Goal: Entertainment & Leisure: Consume media (video, audio)

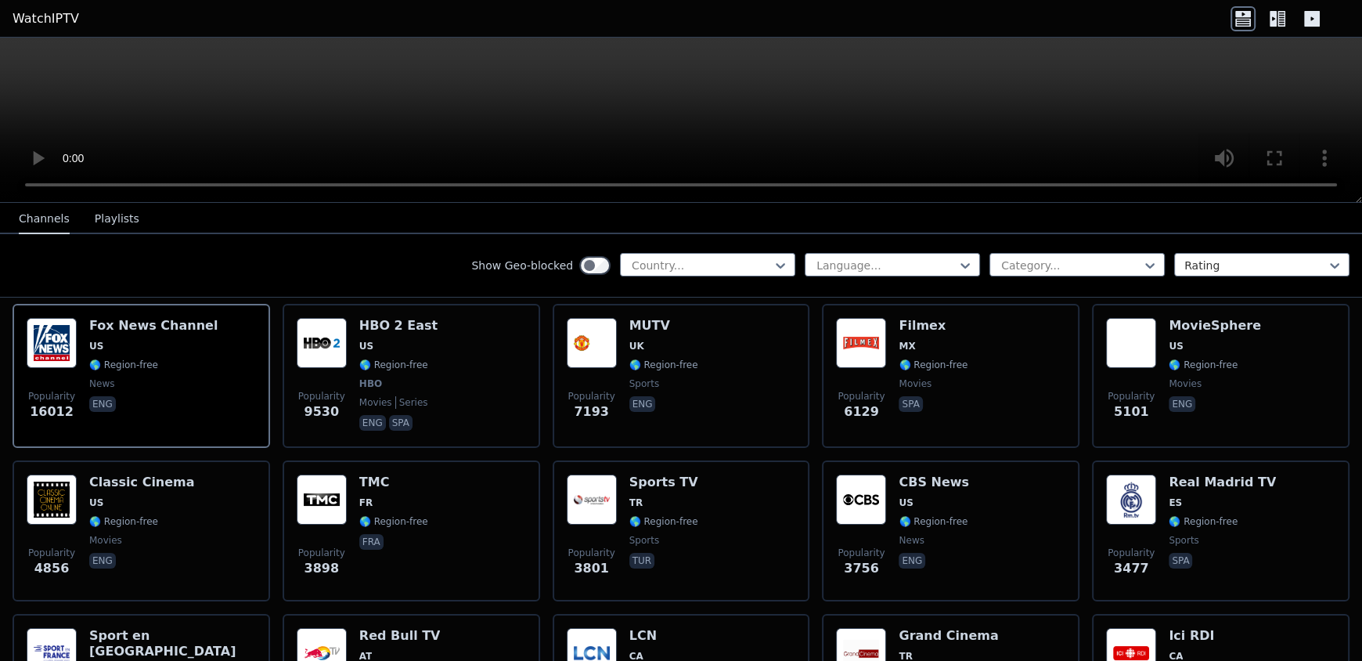
scroll to position [179, 0]
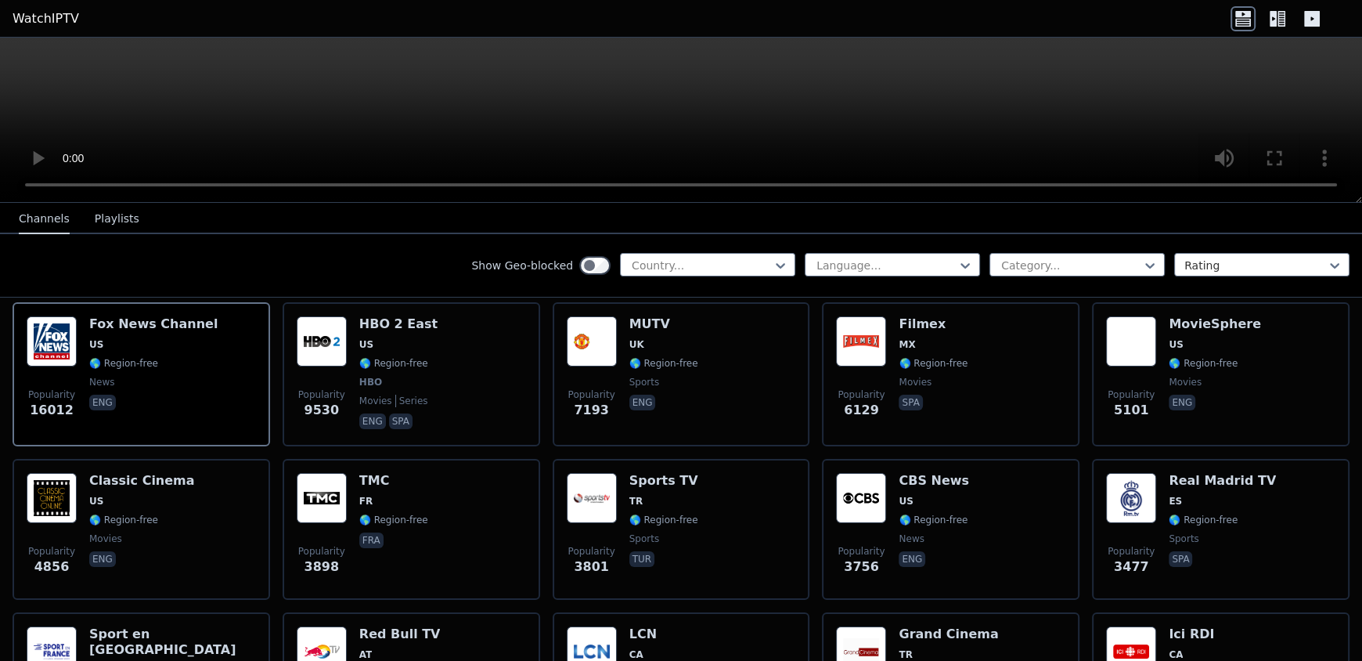
click at [973, 258] on div "Language... Category... Rating" at bounding box center [1077, 265] width 545 height 25
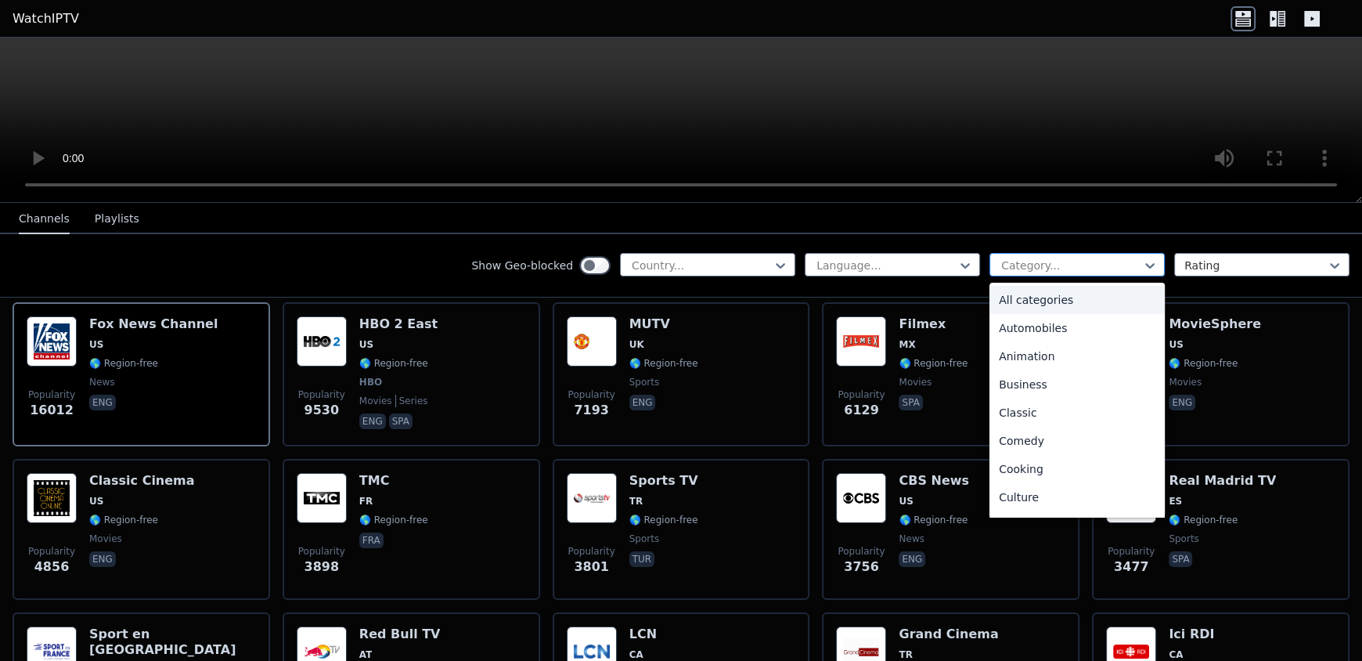
click at [1000, 259] on input "text" at bounding box center [1001, 266] width 3 height 16
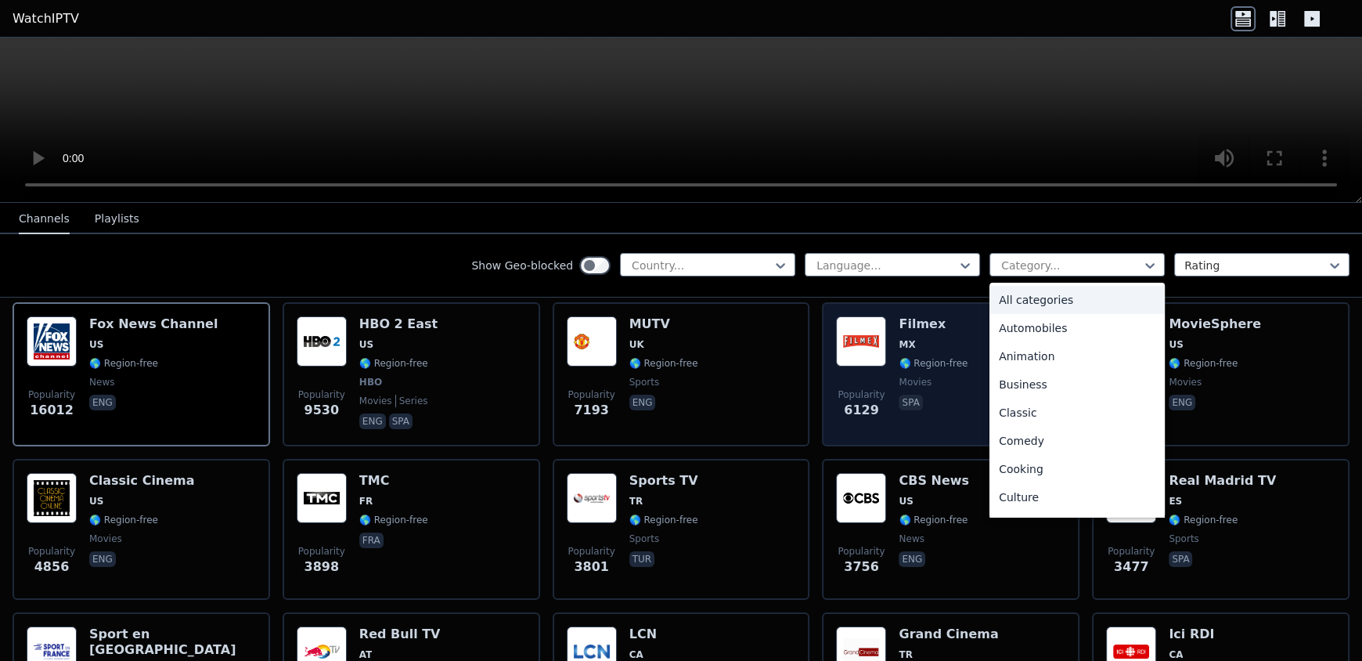
click at [922, 316] on h6 "Filmex" at bounding box center [933, 324] width 69 height 16
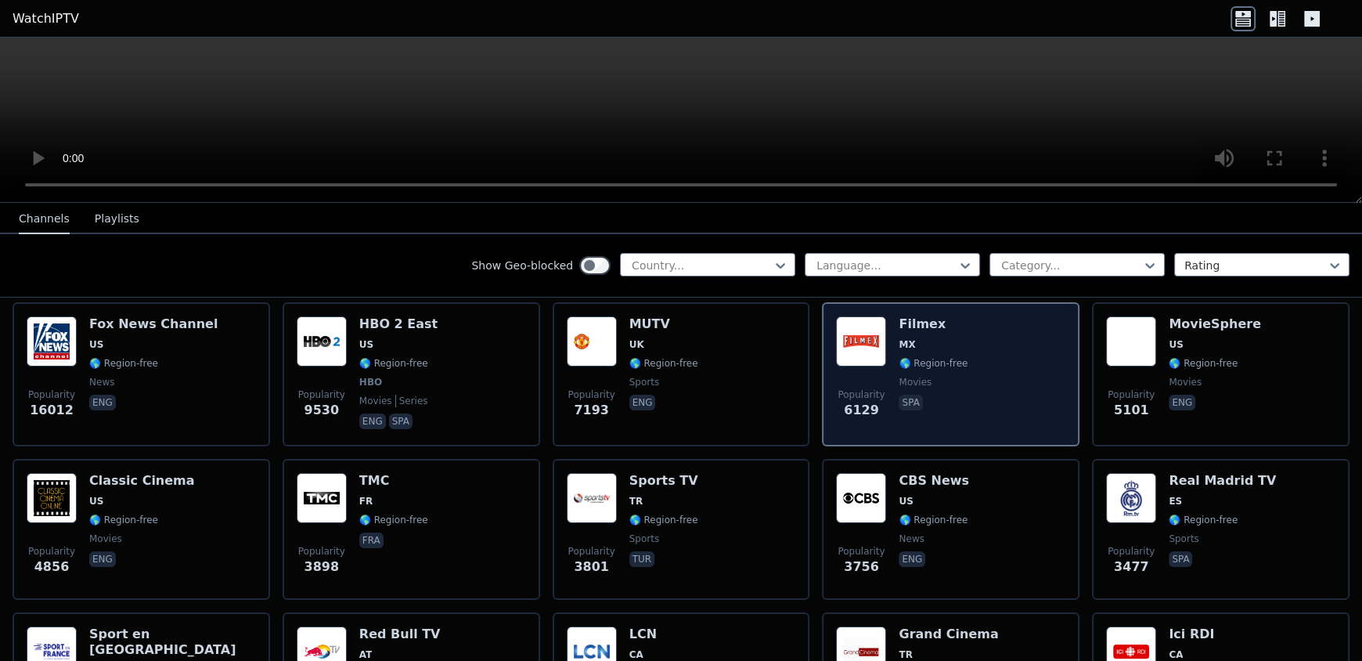
click at [922, 316] on h6 "Filmex" at bounding box center [933, 324] width 69 height 16
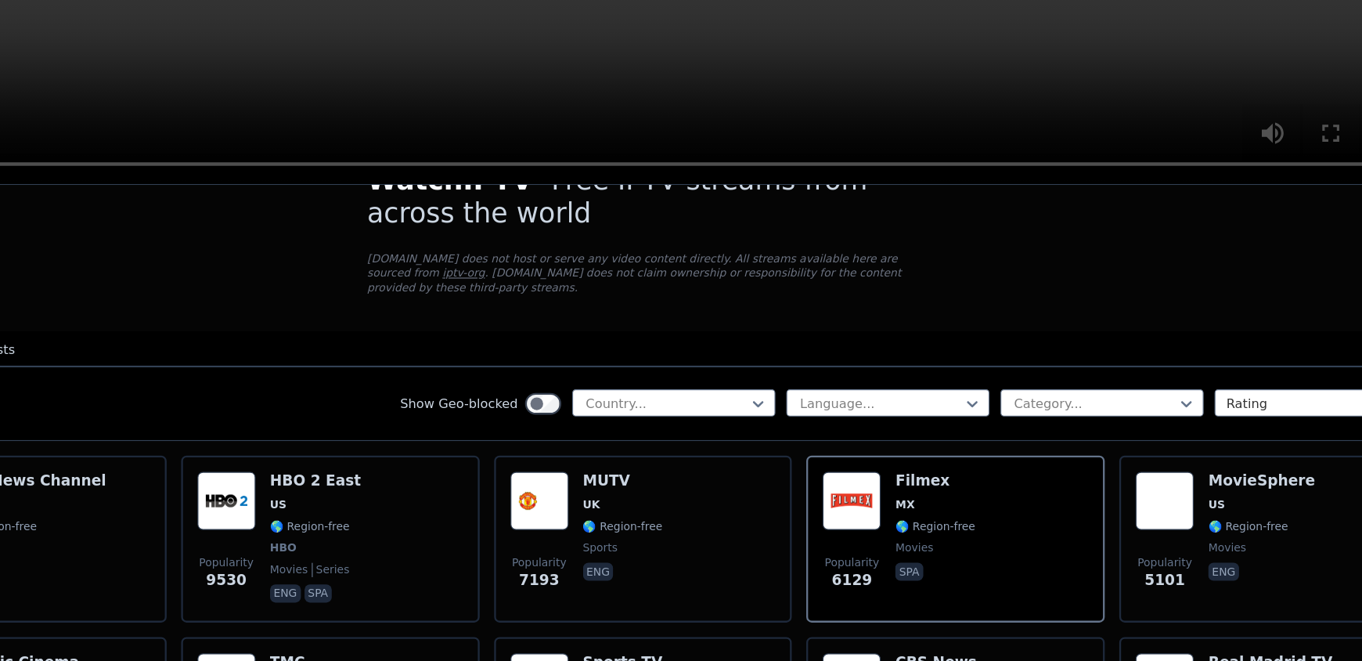
scroll to position [0, 0]
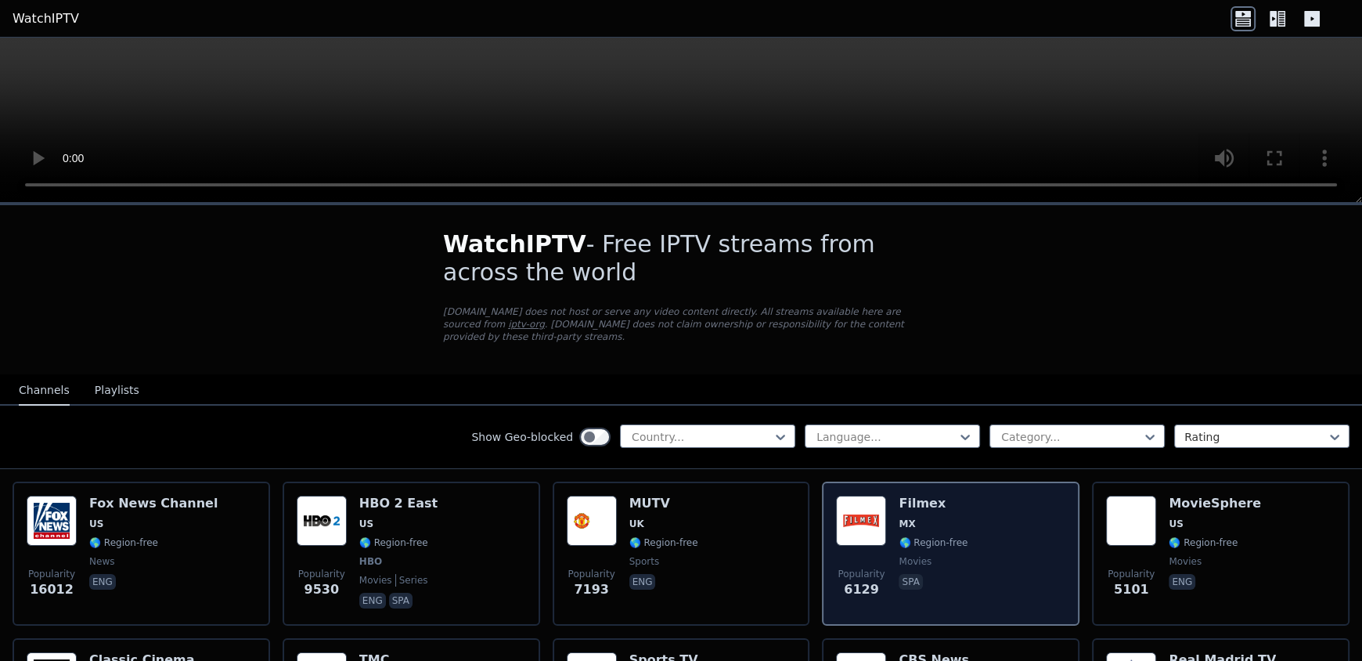
click at [932, 555] on span "movies" at bounding box center [933, 561] width 69 height 13
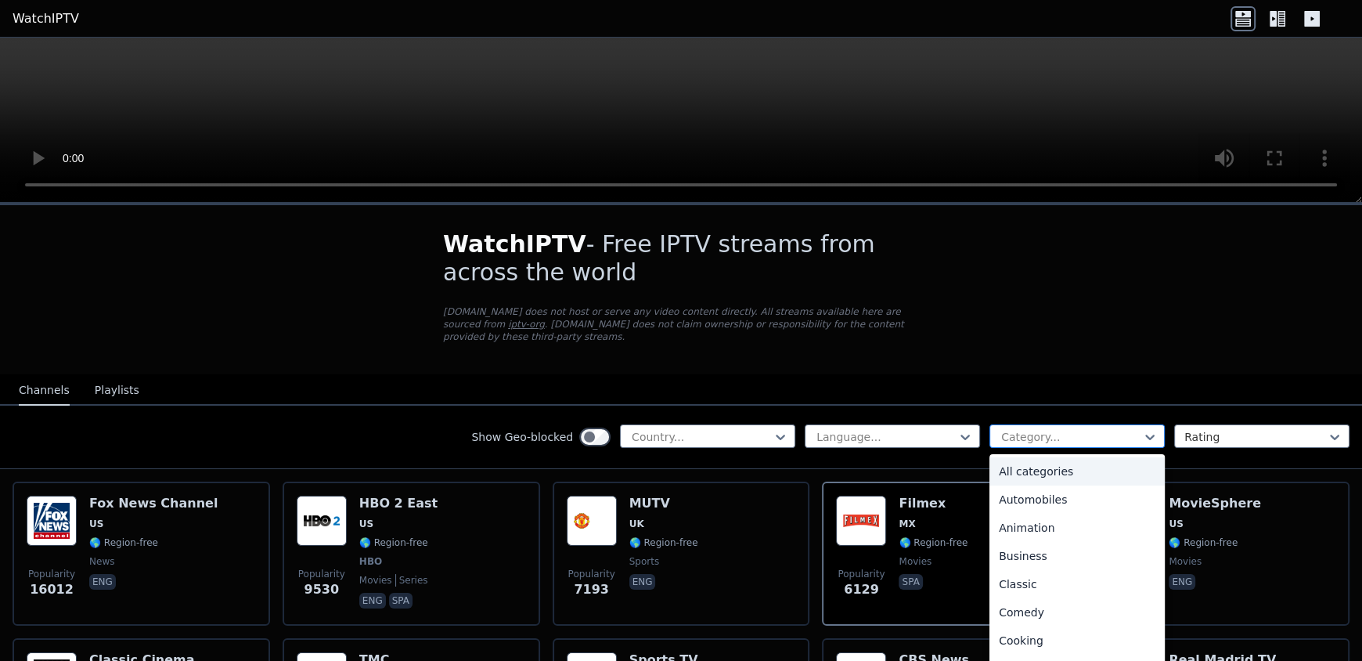
click at [1038, 429] on div at bounding box center [1071, 437] width 143 height 16
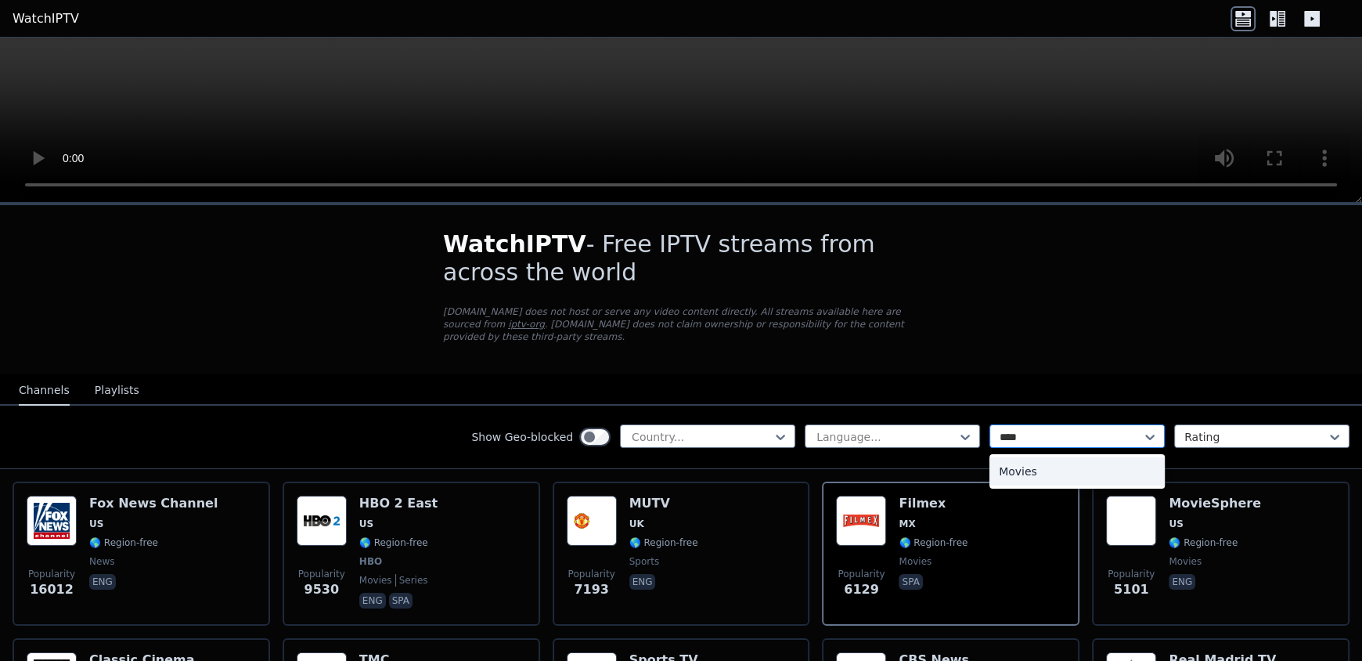
type input "*****"
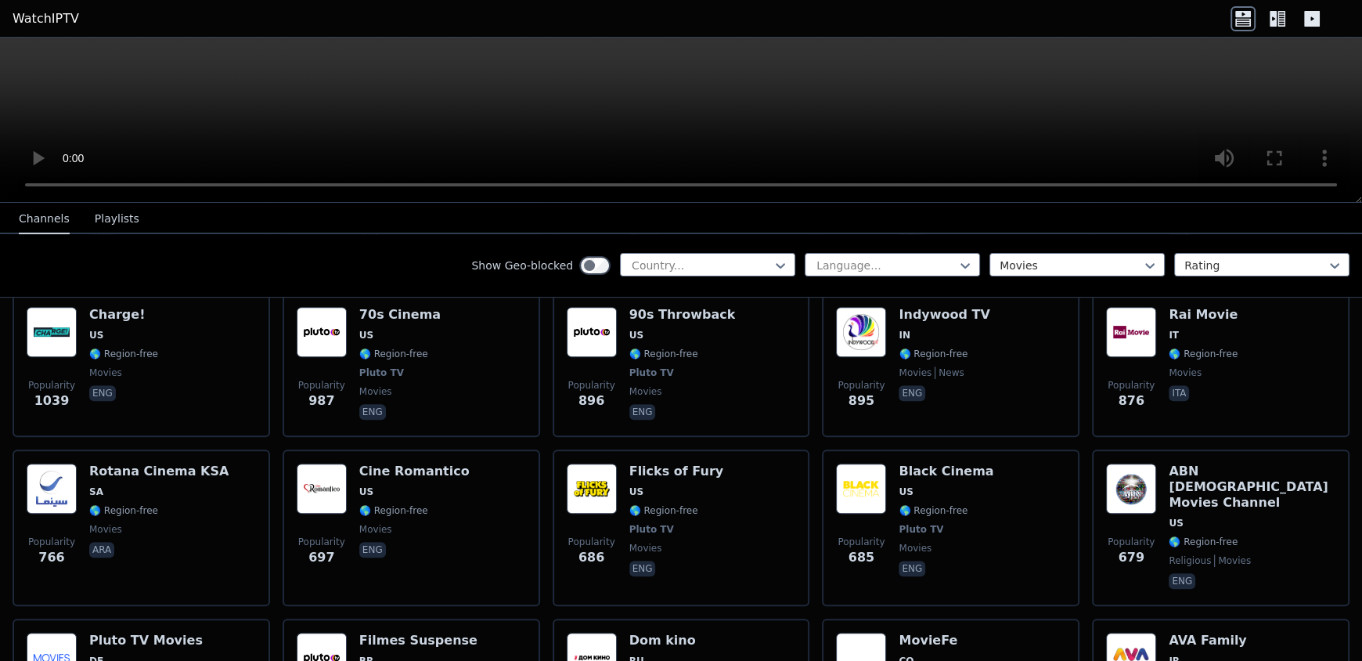
scroll to position [655, 0]
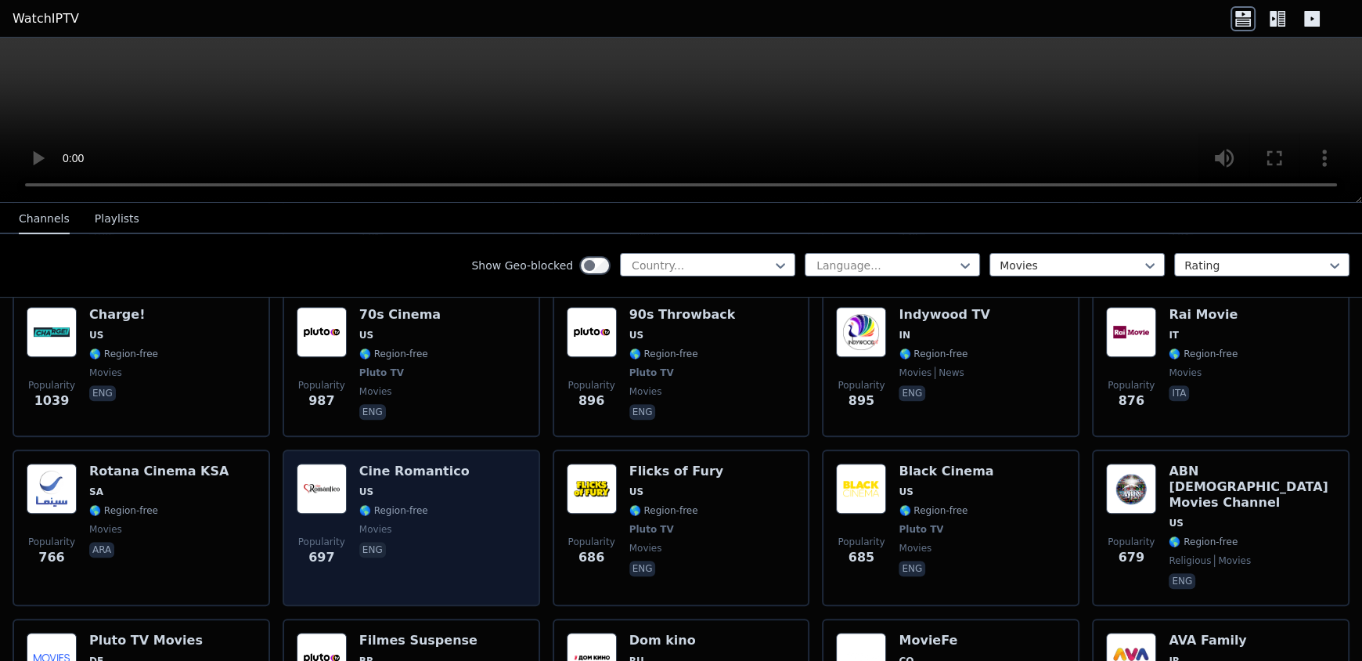
click at [498, 464] on div "Popularity 697 Cine Romantico US 🌎 Region-free movies eng" at bounding box center [411, 528] width 229 height 128
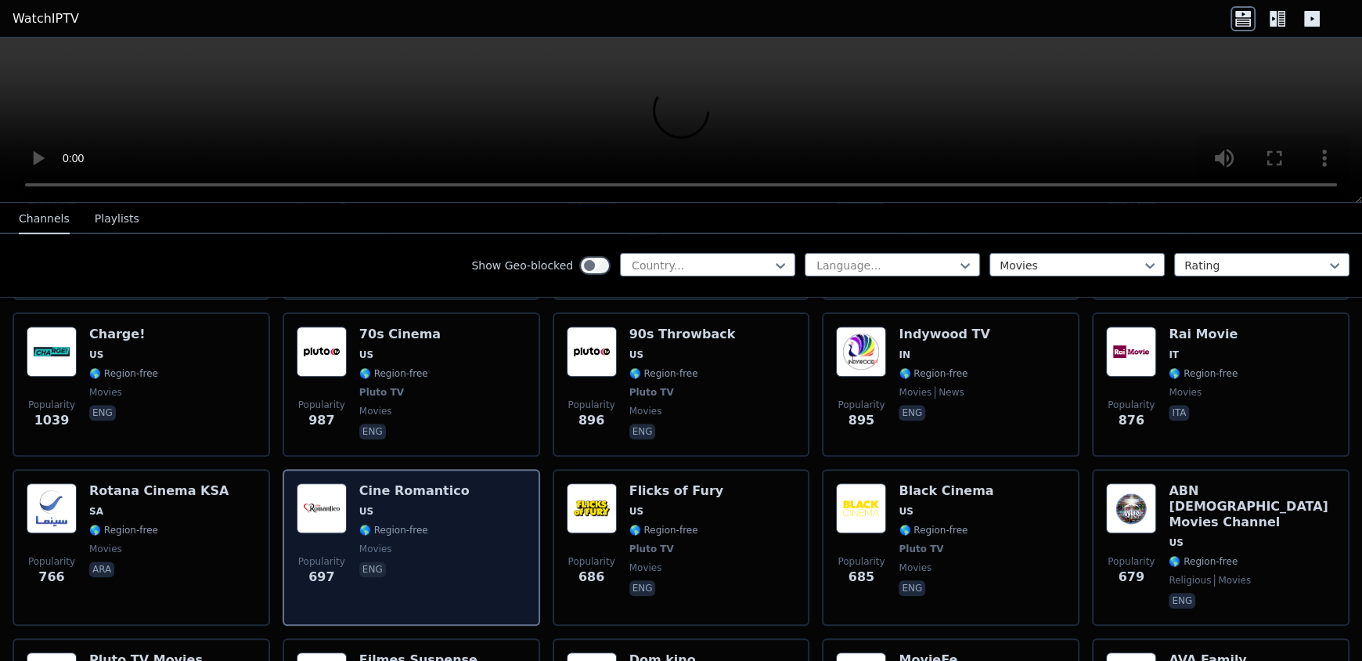
scroll to position [637, 0]
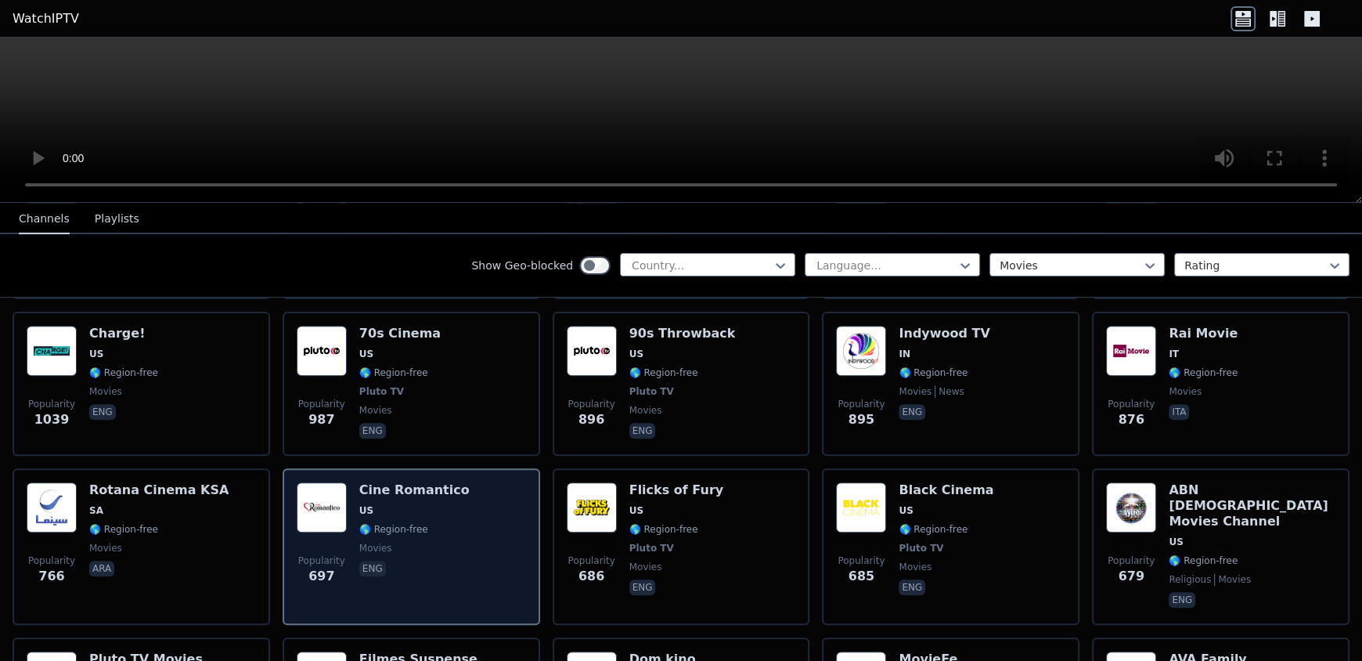
click at [423, 504] on span "US" at bounding box center [414, 510] width 110 height 13
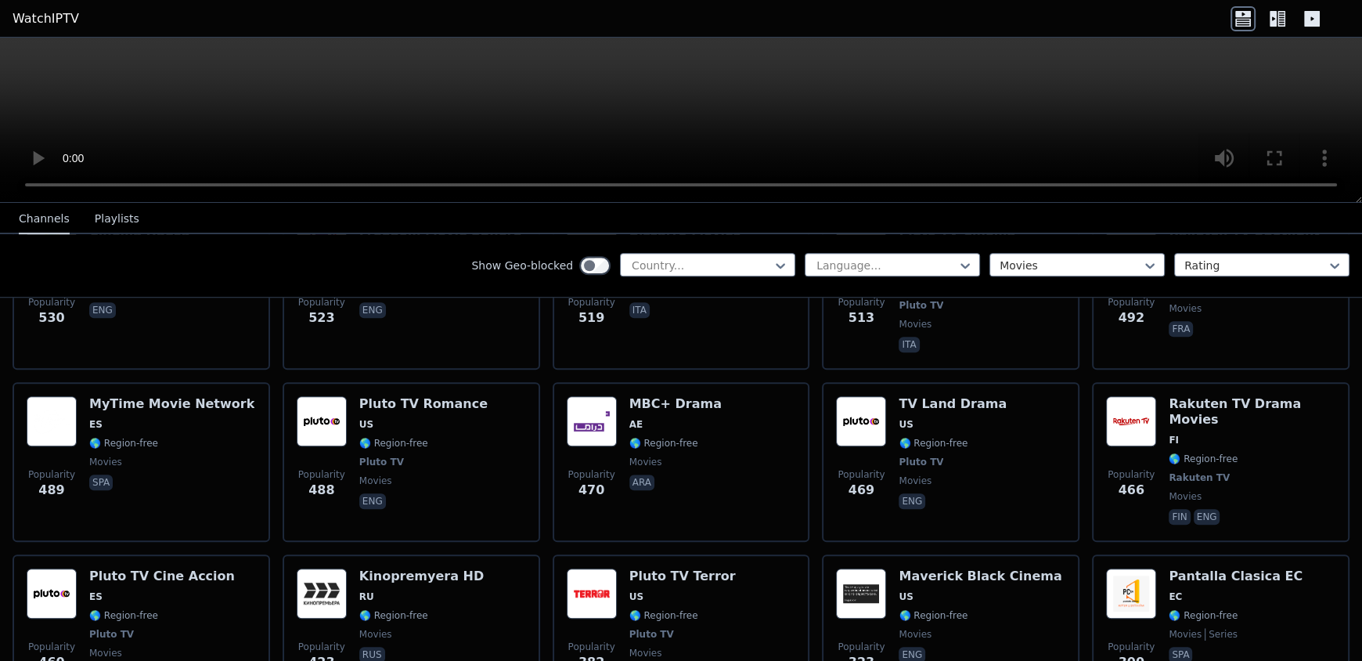
scroll to position [1218, 0]
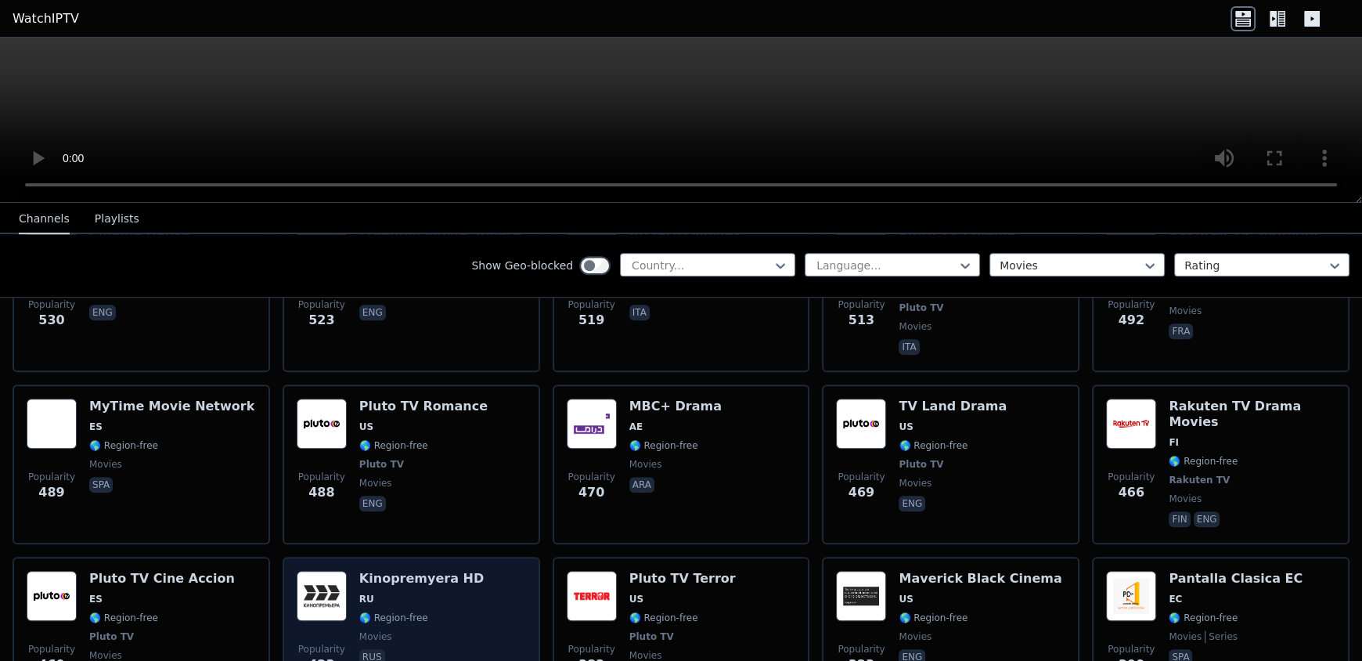
click at [417, 571] on div "Kinopremyera HD RU 🌎 Region-free movies rus" at bounding box center [421, 629] width 125 height 116
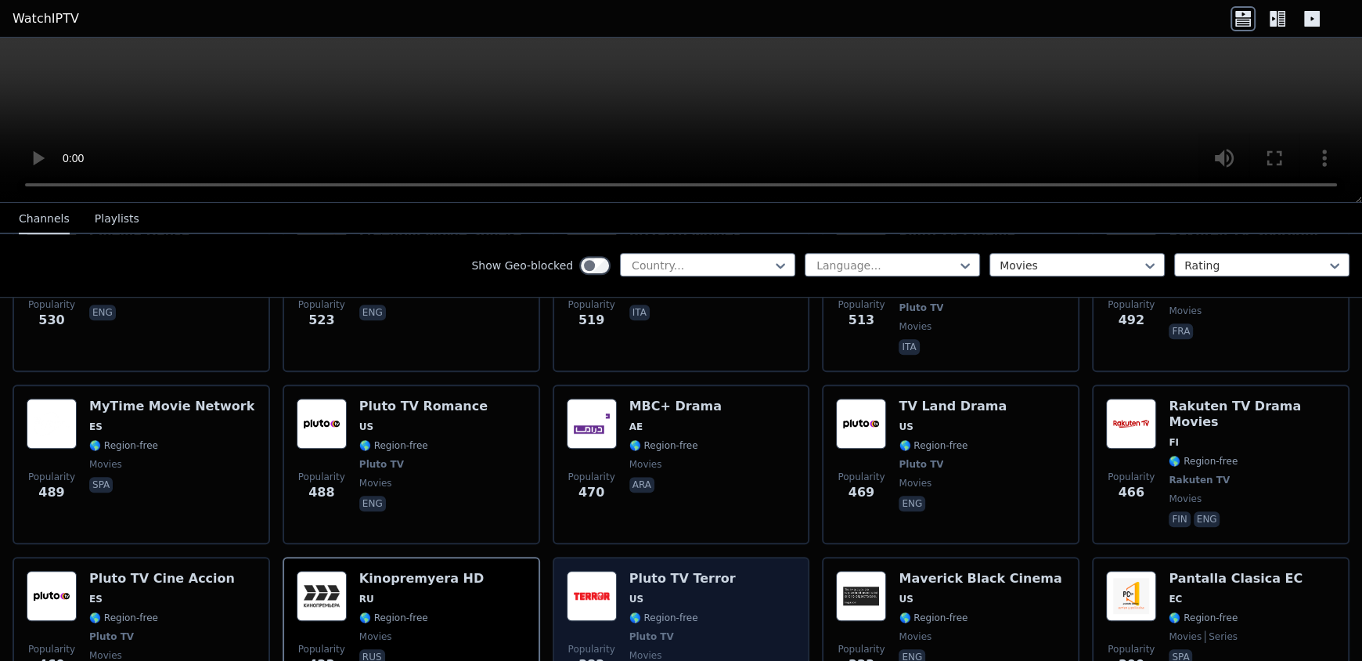
click at [615, 571] on div "Popularity 382 Pluto TV Terror US 🌎 Region-free Pluto TV movies eng" at bounding box center [681, 629] width 229 height 116
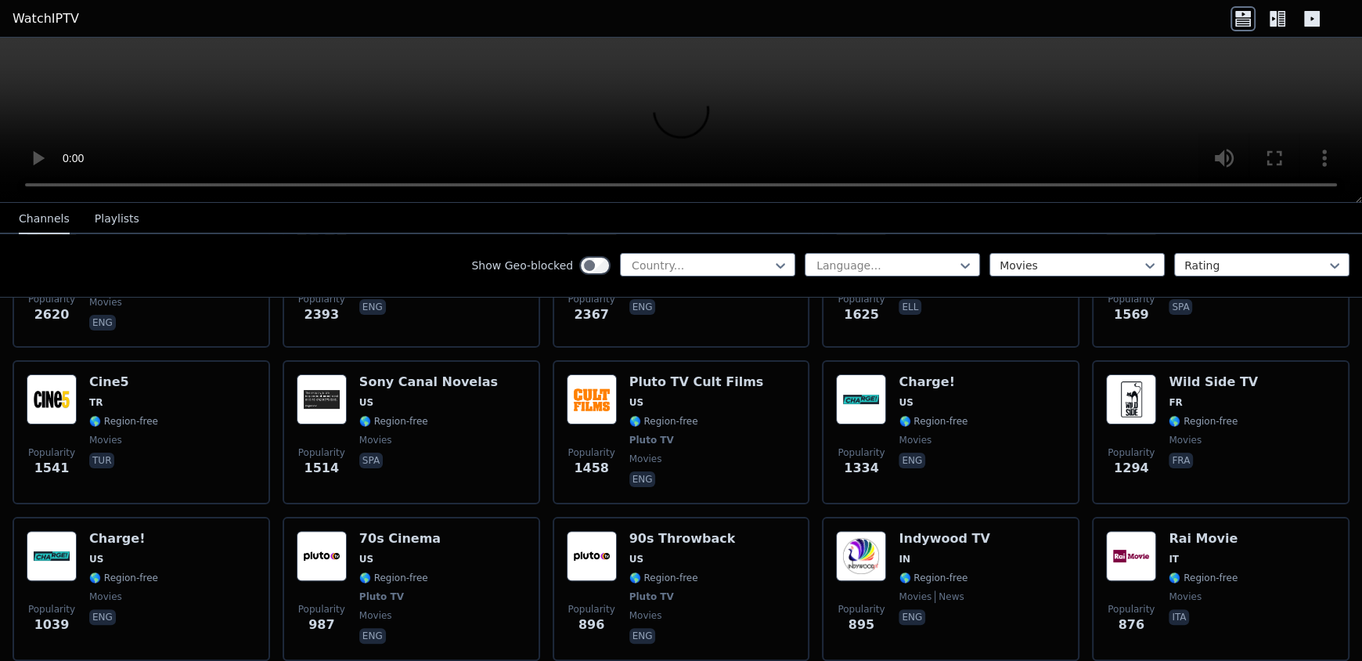
scroll to position [425, 0]
